Goal: Navigation & Orientation: Find specific page/section

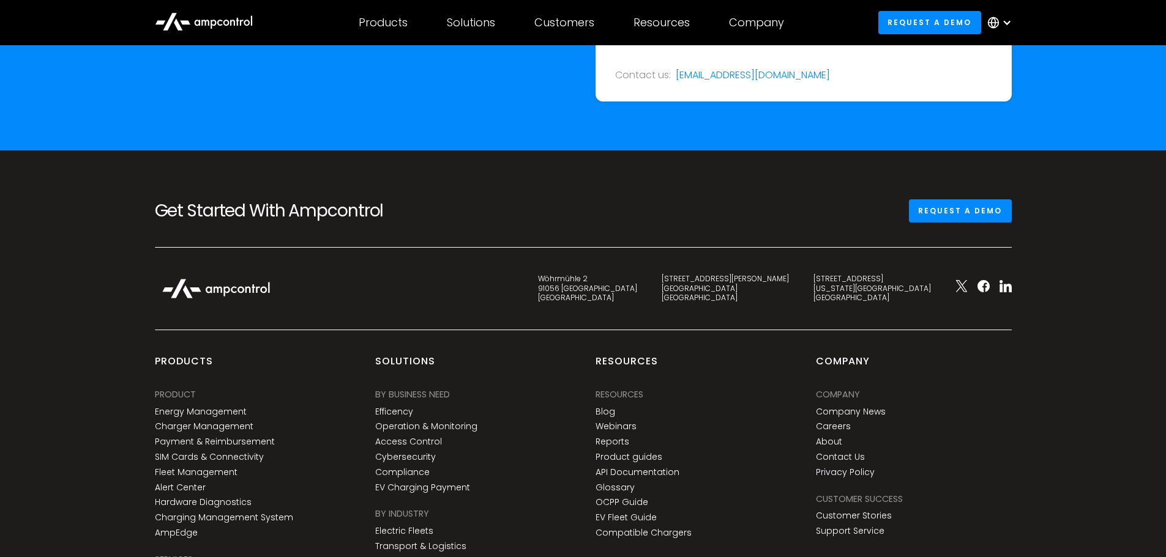
scroll to position [4493, 0]
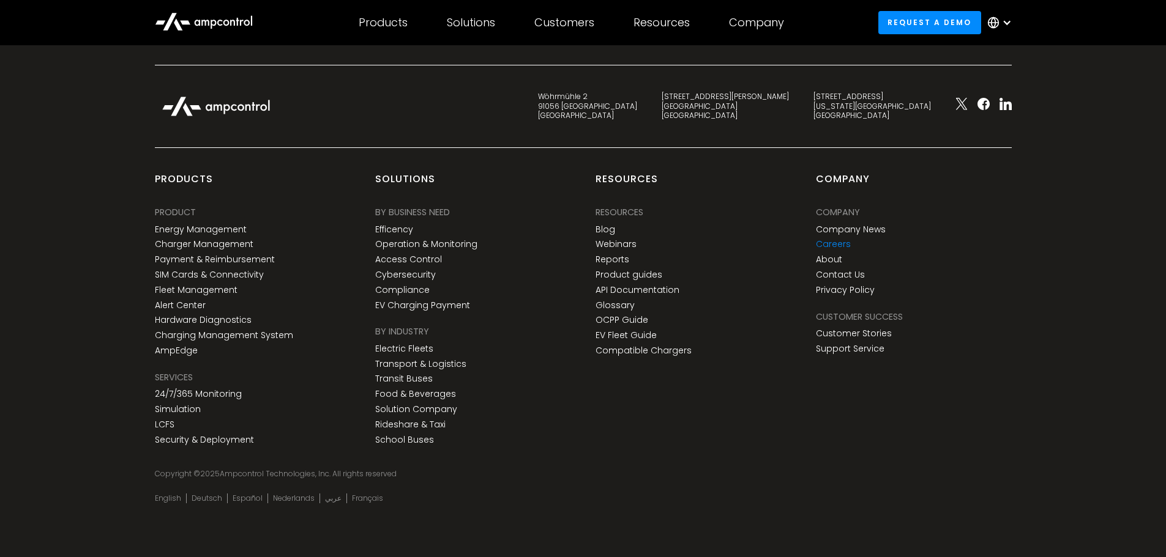
click at [835, 244] on link "Careers" at bounding box center [833, 244] width 35 height 10
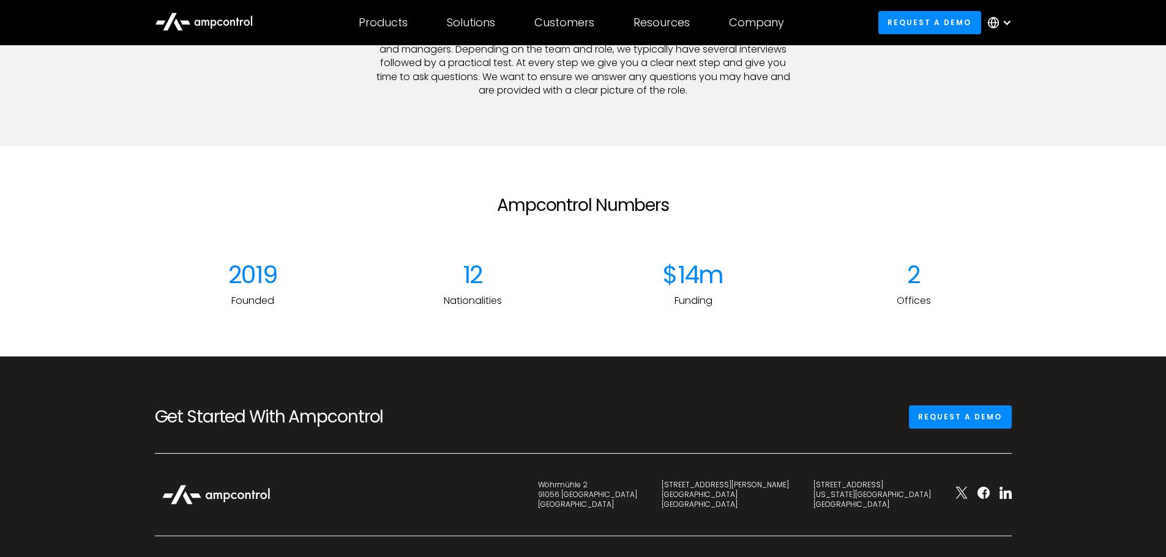
scroll to position [1713, 0]
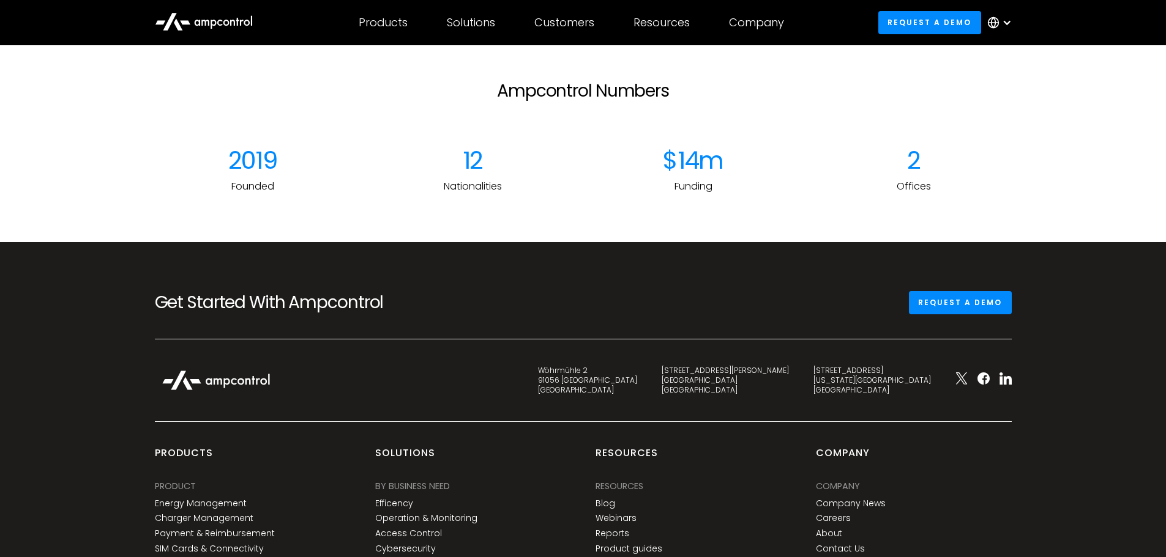
click at [920, 168] on div "2" at bounding box center [914, 160] width 196 height 29
click at [470, 165] on div "12" at bounding box center [473, 160] width 196 height 29
click at [255, 164] on div "2019" at bounding box center [253, 160] width 196 height 29
click at [698, 173] on div "$14m" at bounding box center [693, 160] width 196 height 29
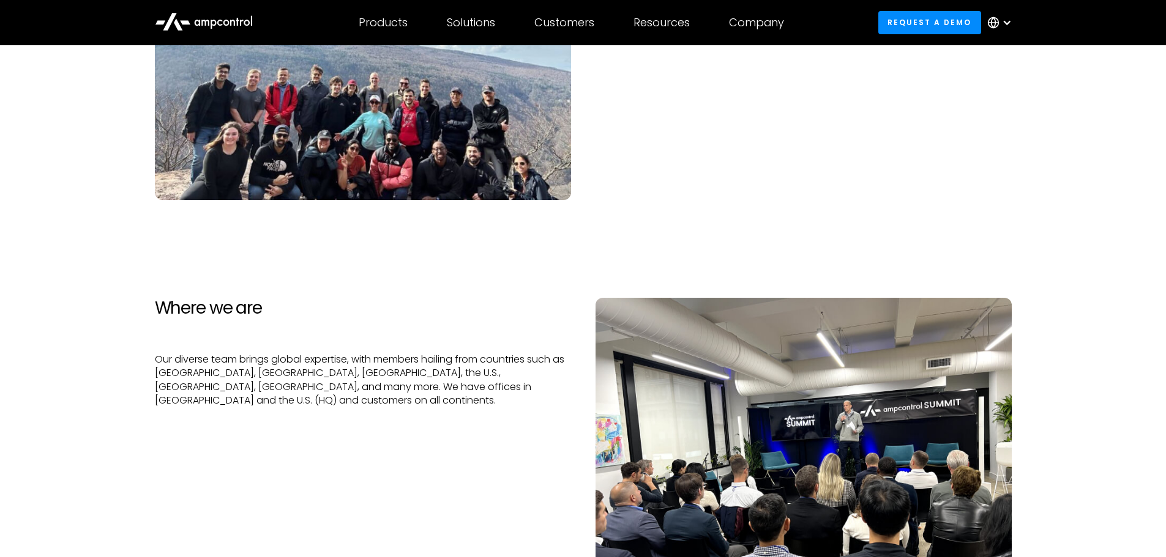
scroll to position [367, 0]
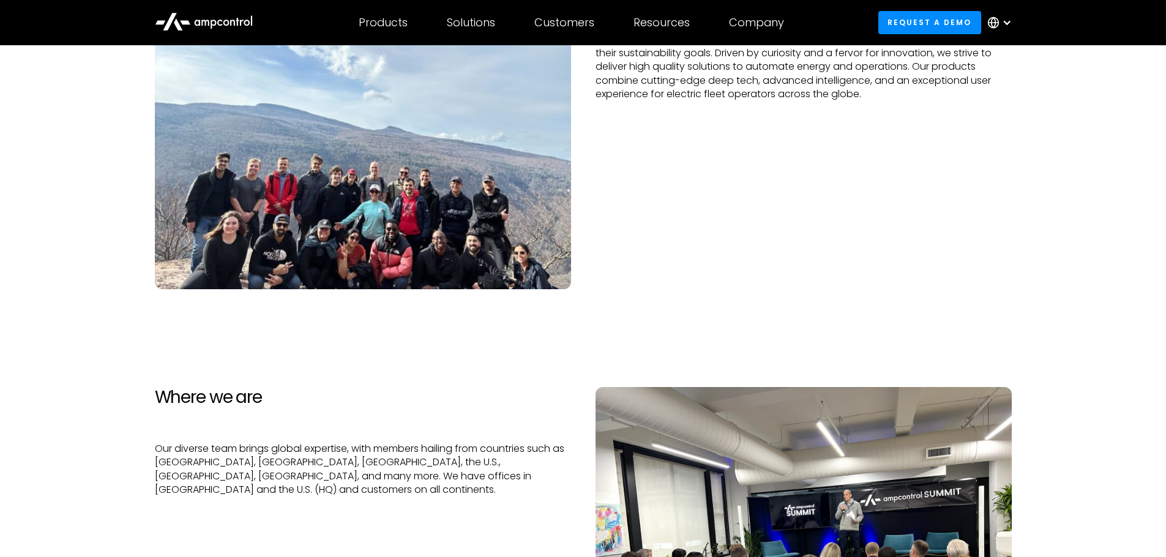
click at [346, 206] on img at bounding box center [363, 133] width 416 height 311
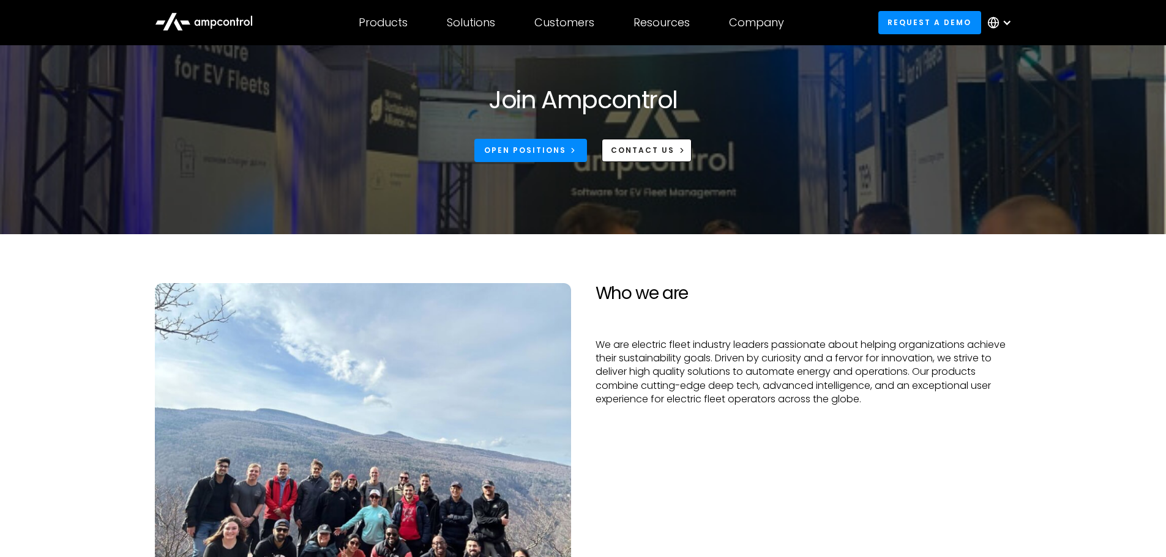
scroll to position [61, 0]
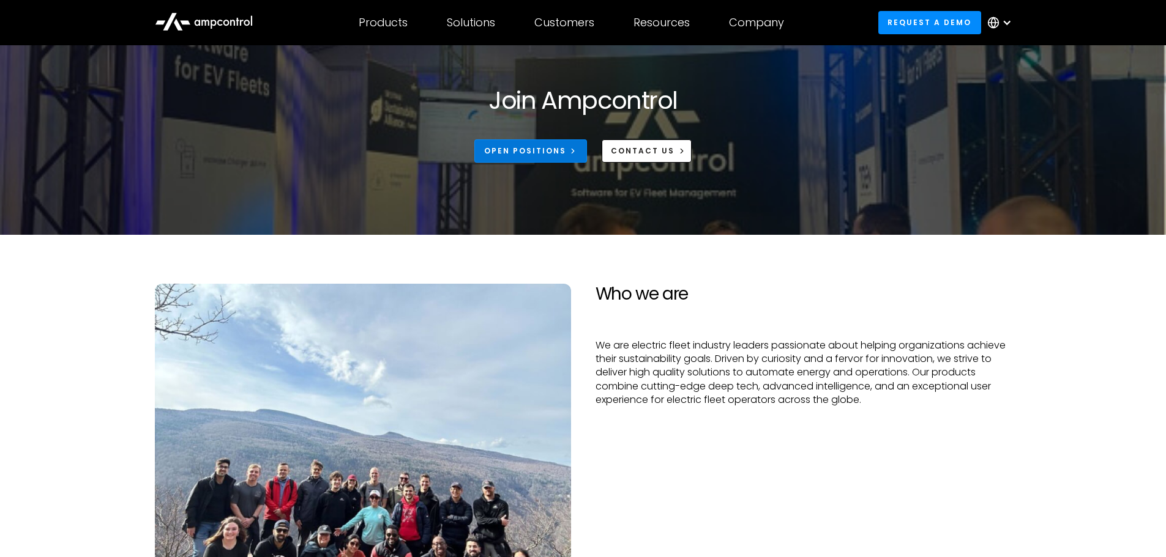
click at [522, 154] on div "Open Positions" at bounding box center [525, 151] width 82 height 11
